Goal: Information Seeking & Learning: Understand process/instructions

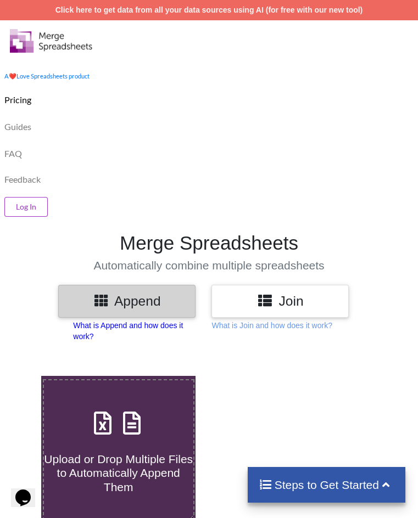
click at [112, 320] on p "What is Append and how does it work?" at bounding box center [134, 331] width 122 height 22
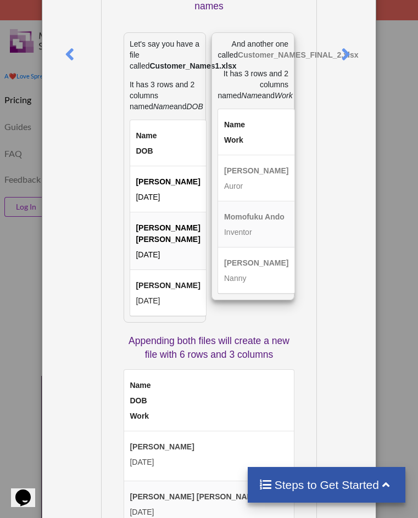
scroll to position [110, 0]
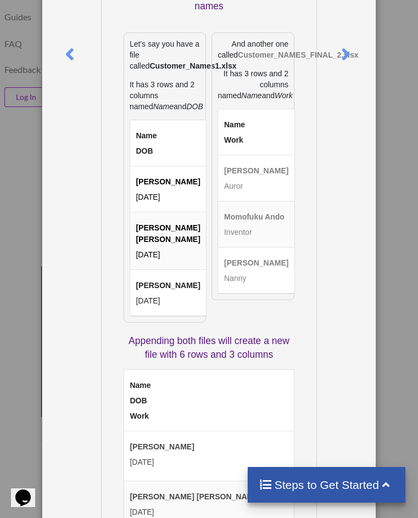
click at [29, 151] on div "What is Append? Append means to stack multiple files together vertically based …" at bounding box center [209, 259] width 418 height 518
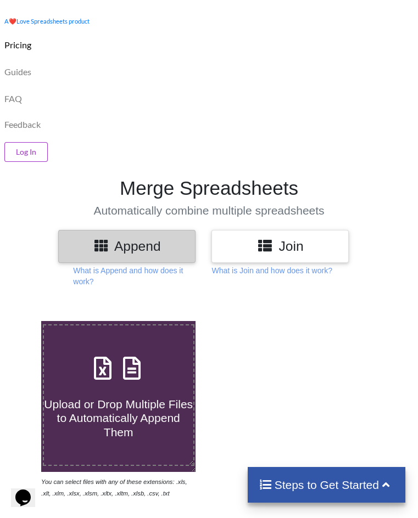
scroll to position [0, 0]
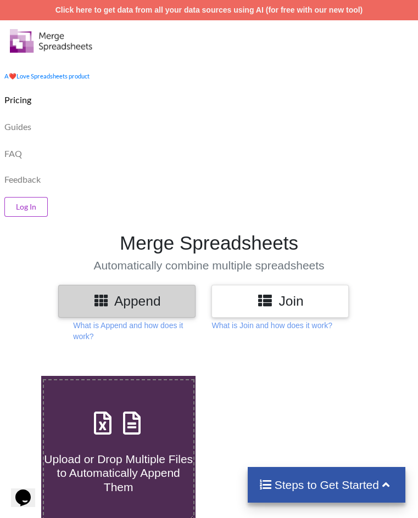
click at [273, 293] on icon at bounding box center [265, 300] width 16 height 14
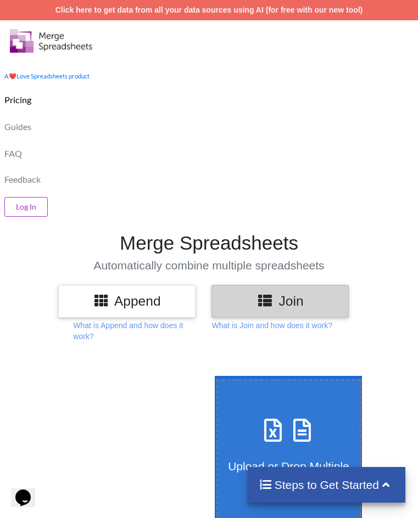
click at [154, 293] on h3 "Append" at bounding box center [126, 301] width 121 height 16
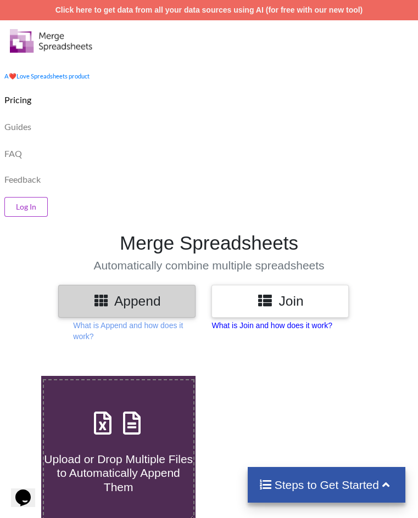
click at [245, 320] on p "What is Join and how does it work?" at bounding box center [271, 325] width 120 height 11
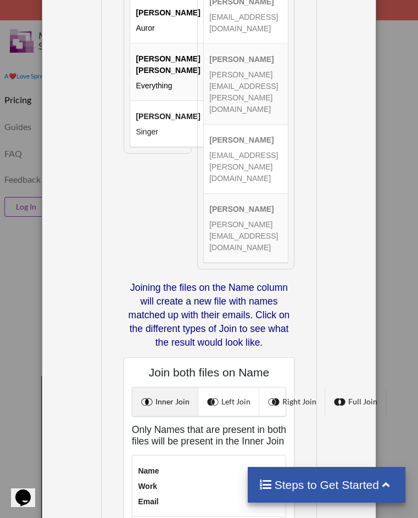
scroll to position [276, 0]
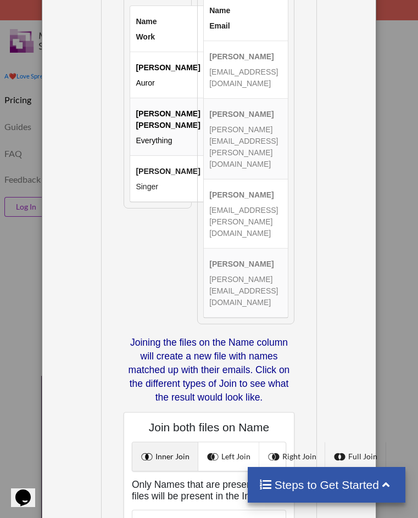
click at [16, 175] on div "What is Join? Joining means to merge two files based on exact values in certain…" at bounding box center [209, 259] width 418 height 518
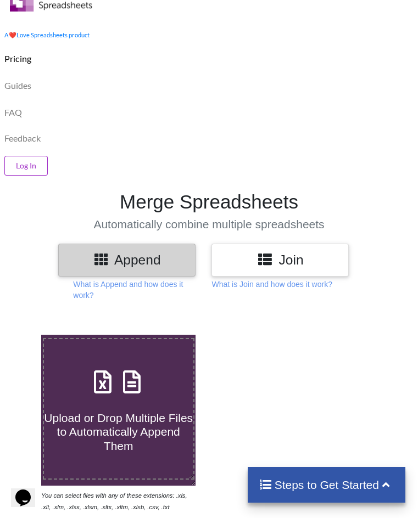
scroll to position [0, 0]
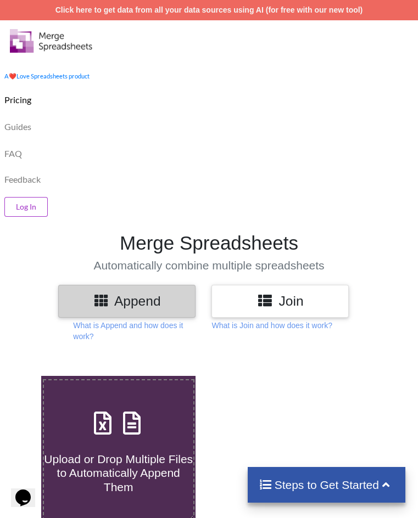
click at [155, 293] on h3 "Append" at bounding box center [126, 301] width 121 height 16
click at [177, 293] on h3 "Append" at bounding box center [126, 301] width 121 height 16
click at [243, 293] on h3 "Join" at bounding box center [280, 301] width 121 height 16
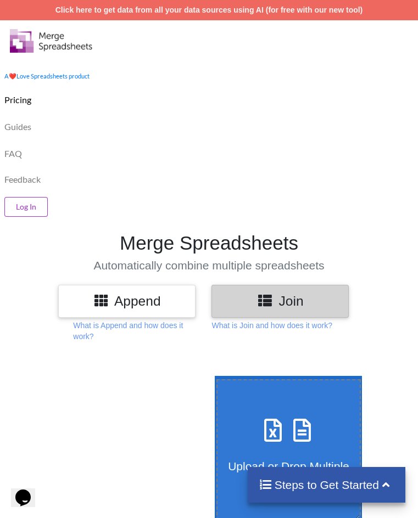
click at [169, 293] on h3 "Append" at bounding box center [126, 301] width 121 height 16
